Goal: Book appointment/travel/reservation

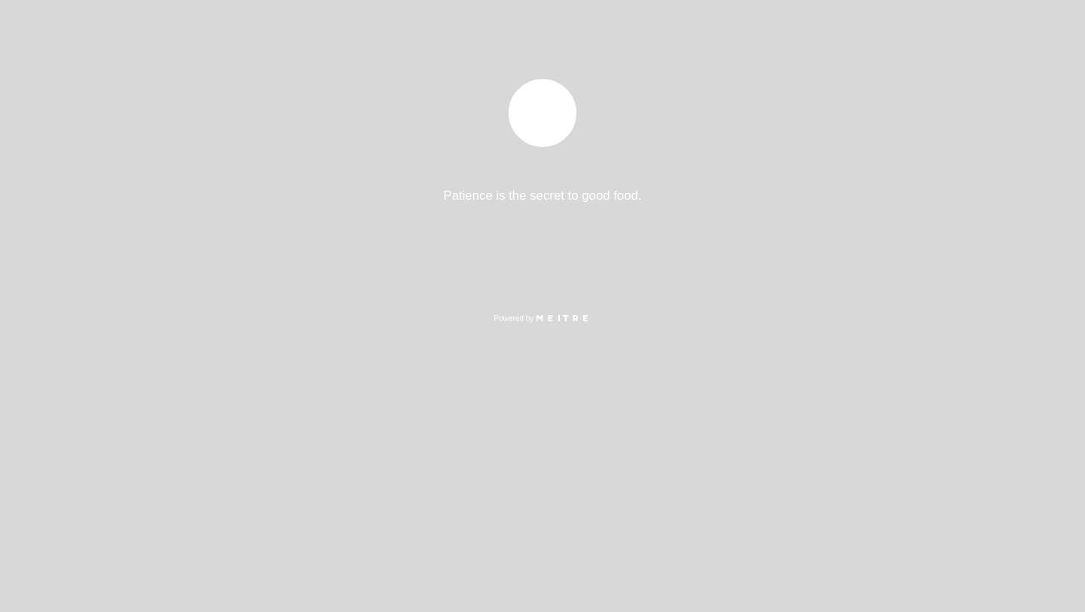
select select "es"
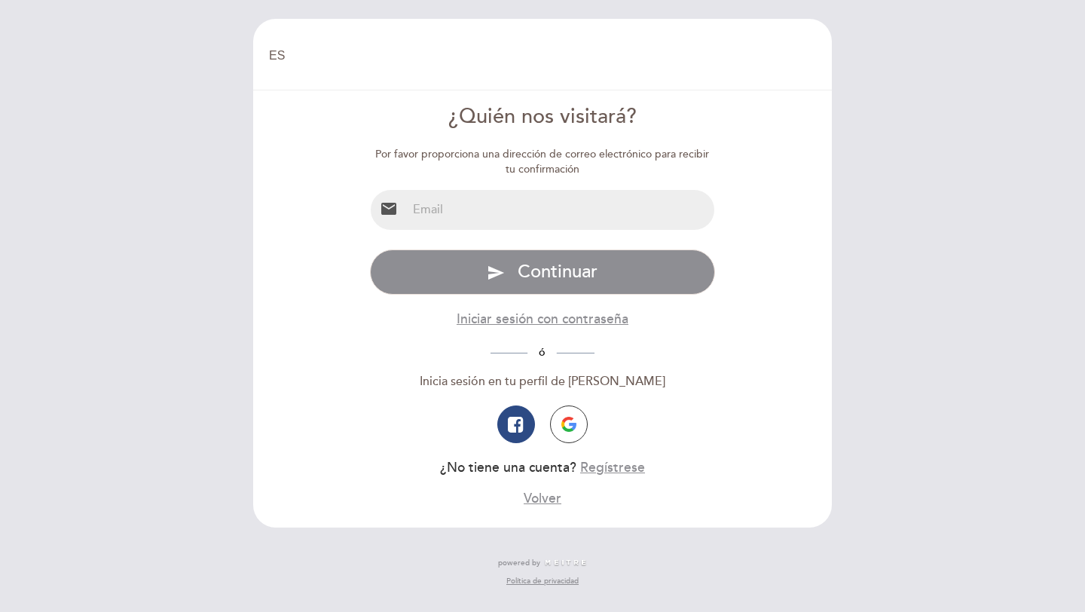
click at [514, 206] on input "email" at bounding box center [561, 210] width 308 height 40
type input "[EMAIL_ADDRESS][DOMAIN_NAME]"
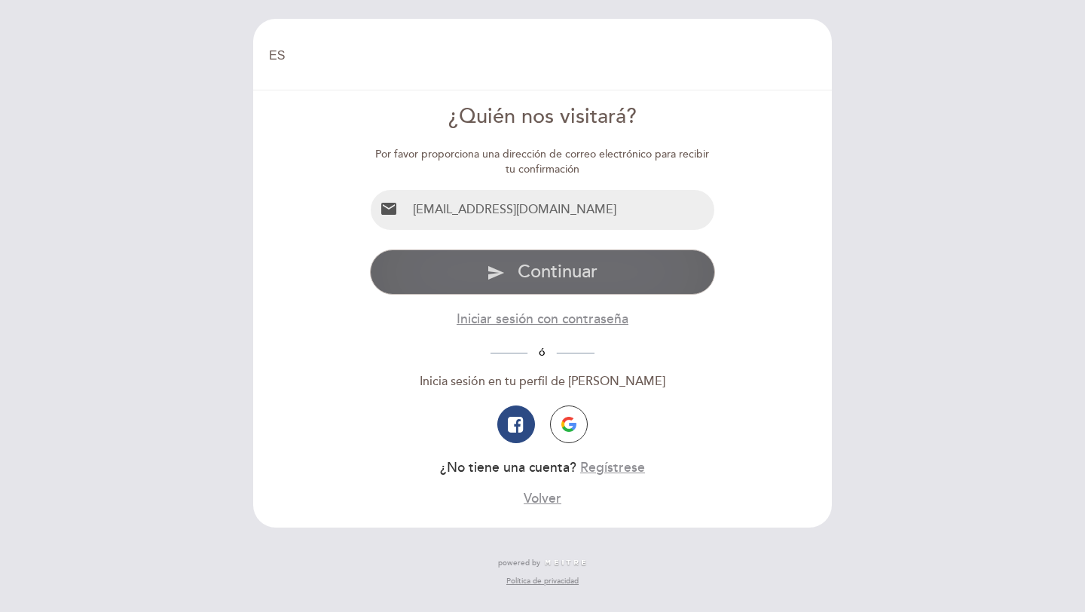
click at [549, 282] on span "Continuar" at bounding box center [558, 272] width 80 height 22
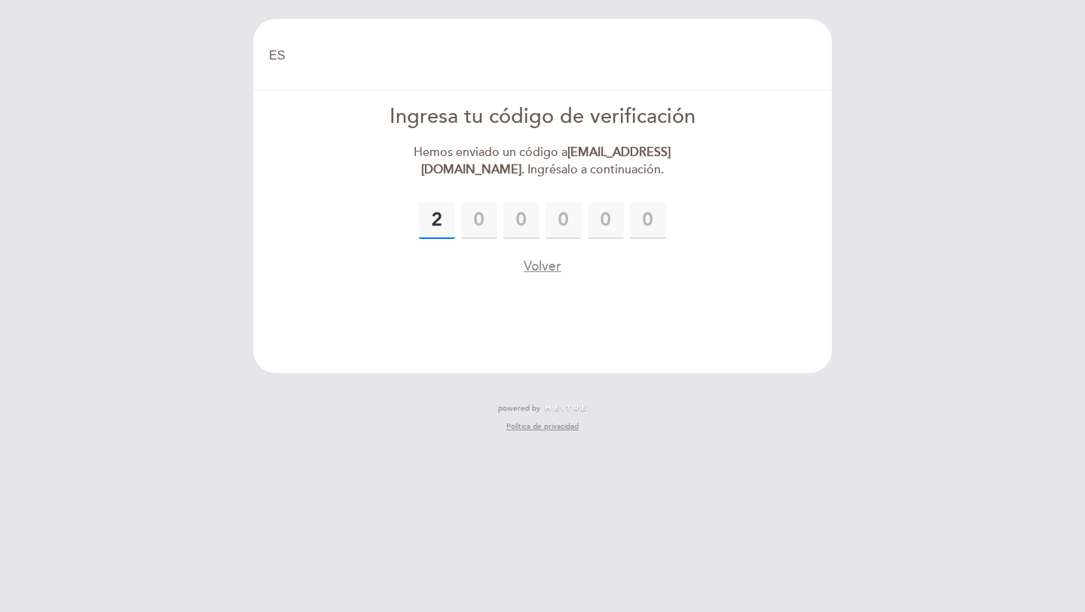
type input "2"
type input "1"
type input "3"
type input "9"
type input "1"
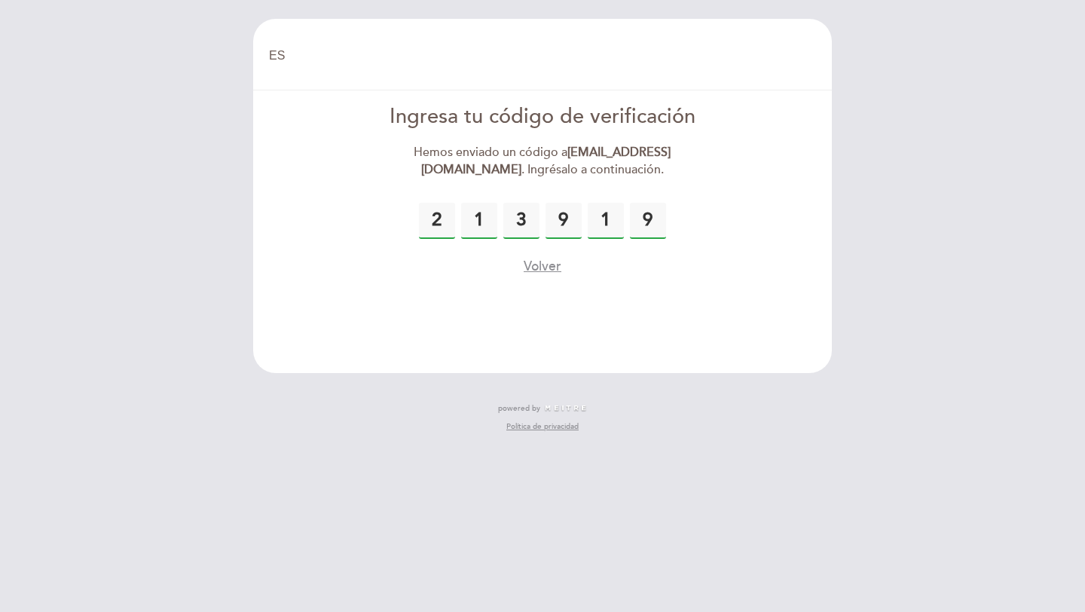
type input "9"
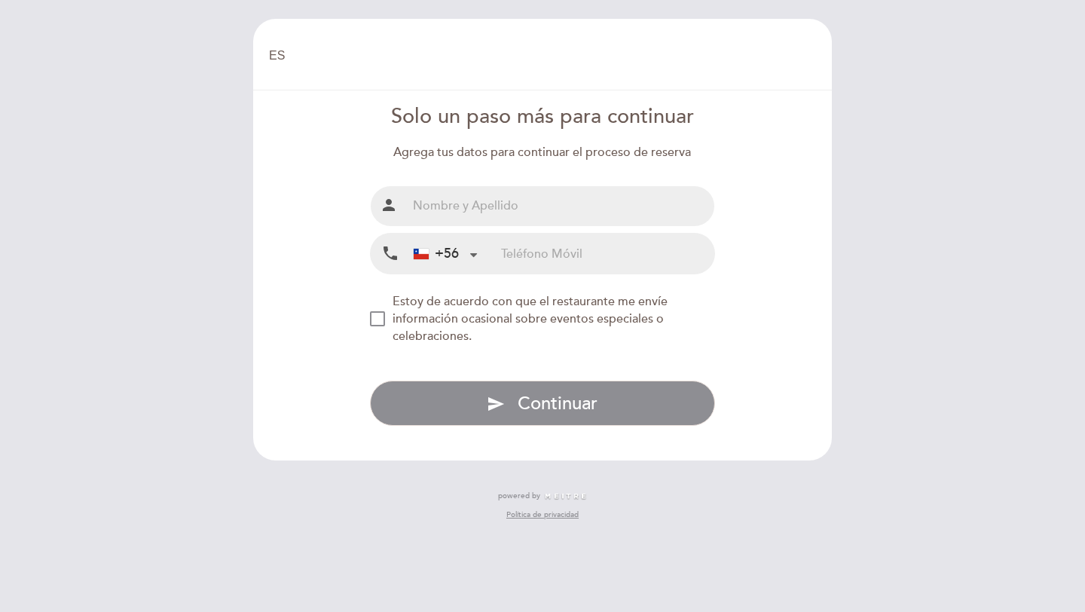
click at [538, 250] on input "tel" at bounding box center [607, 254] width 213 height 40
type input "989807680"
click at [509, 210] on input "text" at bounding box center [561, 206] width 308 height 40
type input "[PERSON_NAME]"
click at [377, 319] on div "NEW_MODAL_AGREE_RESTAURANT_SEND_OCCASIONAL_INFO" at bounding box center [377, 318] width 15 height 15
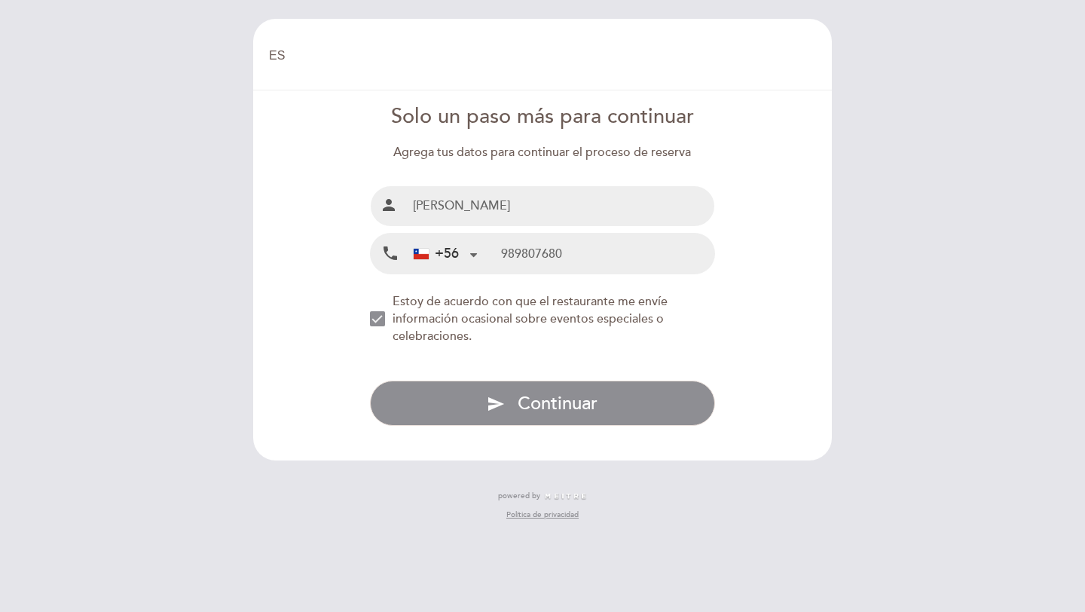
click at [377, 320] on div "NEW_MODAL_AGREE_RESTAURANT_SEND_OCCASIONAL_INFO" at bounding box center [377, 318] width 15 height 15
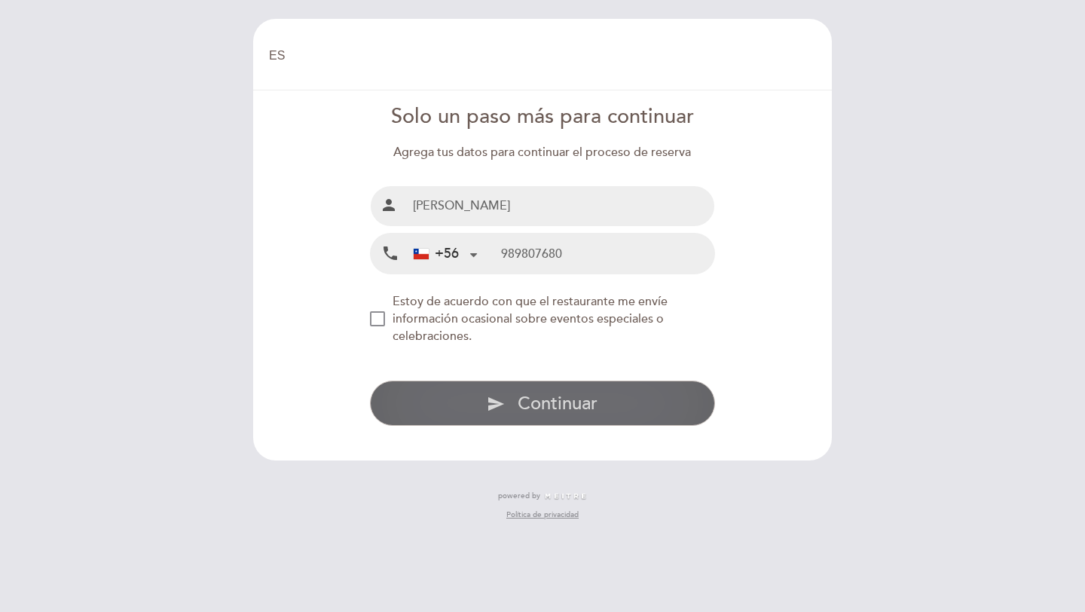
click at [546, 402] on span "Continuar" at bounding box center [558, 404] width 80 height 22
